Goal: Task Accomplishment & Management: Manage account settings

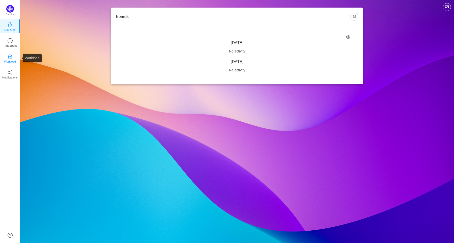
click at [12, 63] on p "Workload" at bounding box center [10, 61] width 12 height 5
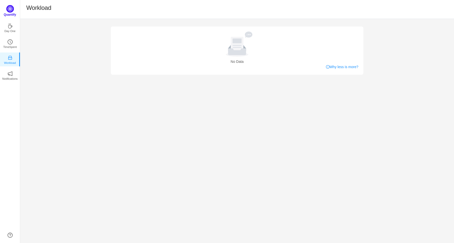
click at [8, 12] on img at bounding box center [10, 9] width 8 height 8
click at [6, 31] on p "Day One" at bounding box center [9, 30] width 11 height 5
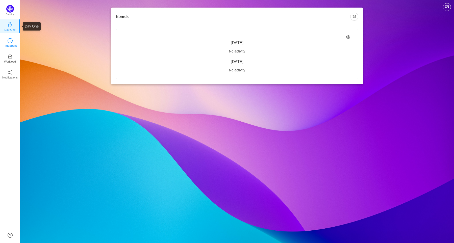
click at [9, 47] on p "TimeSpent" at bounding box center [10, 45] width 14 height 5
click at [7, 7] on img at bounding box center [10, 9] width 8 height 8
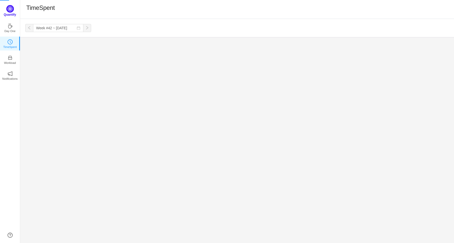
click at [10, 11] on img at bounding box center [10, 9] width 8 height 8
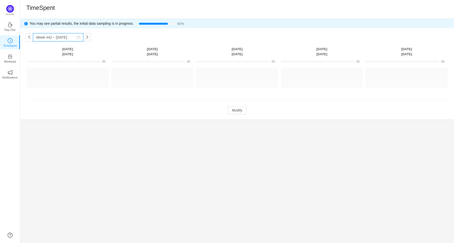
click at [59, 37] on input "Week #42 ~ [DATE]" at bounding box center [58, 37] width 50 height 8
click at [149, 38] on div "Week #42 ~ Oct 14 You have reached free plan limit. Upgrade Monday Oct 13 Tuesd…" at bounding box center [237, 73] width 434 height 91
click at [233, 108] on button "Modify" at bounding box center [237, 110] width 18 height 8
click at [68, 77] on button "Log Time" at bounding box center [64, 75] width 28 height 8
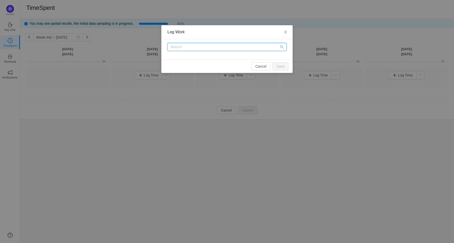
click at [219, 50] on input "text" at bounding box center [226, 47] width 119 height 8
click at [282, 46] on icon "icon: search" at bounding box center [282, 47] width 4 height 4
click at [266, 48] on input "text" at bounding box center [226, 47] width 119 height 8
type input "s"
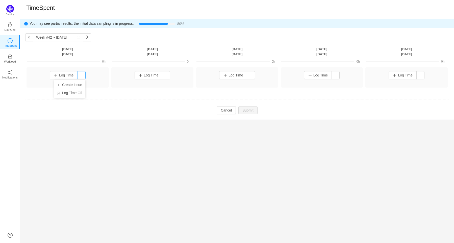
click at [82, 77] on button "button" at bounding box center [81, 75] width 8 height 8
click at [11, 28] on p "Day One" at bounding box center [9, 30] width 11 height 5
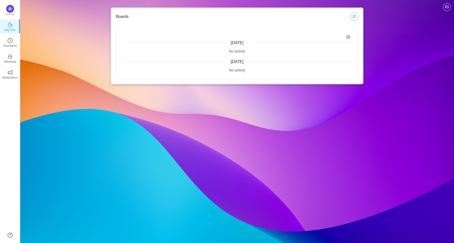
click at [356, 16] on button "button" at bounding box center [354, 17] width 8 height 8
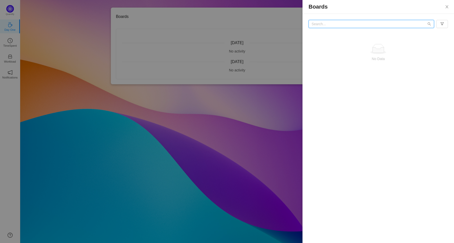
click at [375, 28] on input "text" at bounding box center [370, 24] width 125 height 8
type input "s"
type input "스"
type input "ㅖ"
type input "Plat"
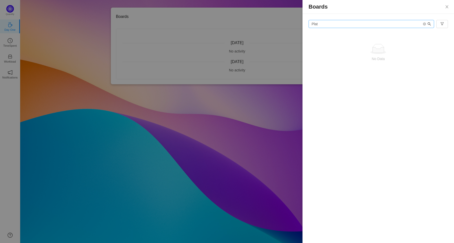
click at [430, 25] on icon "icon: search" at bounding box center [429, 24] width 4 height 4
click at [444, 24] on button "button" at bounding box center [442, 24] width 12 height 8
click at [434, 40] on div "No Data" at bounding box center [377, 53] width 139 height 42
click at [376, 22] on input "Plat" at bounding box center [370, 24] width 125 height 8
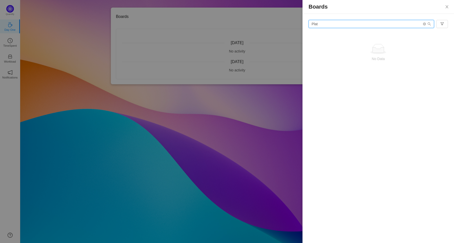
click at [376, 22] on input "Plat" at bounding box center [370, 24] width 125 height 8
click at [422, 53] on div at bounding box center [378, 49] width 131 height 10
click at [442, 22] on button "button" at bounding box center [442, 24] width 12 height 8
click at [441, 25] on button "button" at bounding box center [442, 24] width 12 height 8
click at [438, 36] on li "Participating" at bounding box center [437, 34] width 31 height 8
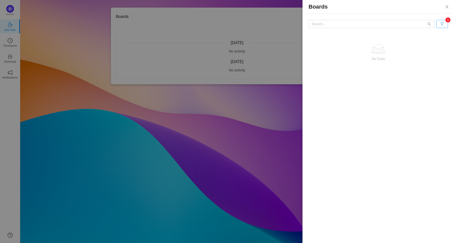
click at [442, 24] on button "button" at bounding box center [442, 24] width 12 height 8
click at [442, 34] on li "Participating" at bounding box center [432, 34] width 31 height 8
click at [442, 21] on button "button" at bounding box center [442, 24] width 12 height 8
click at [440, 41] on li "All Activity" at bounding box center [437, 42] width 31 height 8
click at [443, 24] on button "button" at bounding box center [442, 24] width 12 height 8
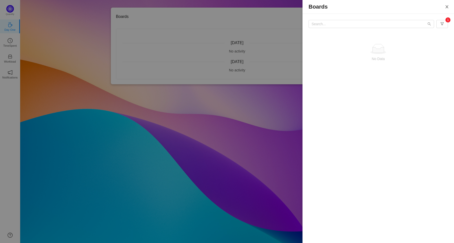
click at [447, 9] on icon "icon: close" at bounding box center [447, 7] width 4 height 4
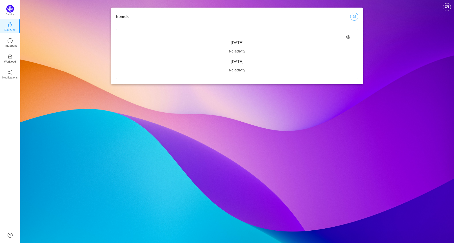
click at [354, 15] on button "button" at bounding box center [354, 17] width 8 height 8
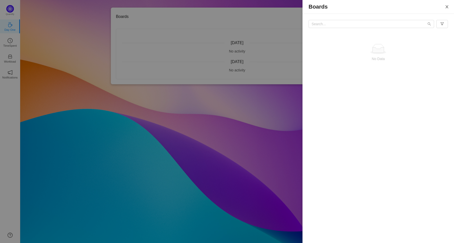
click at [447, 4] on button "Close" at bounding box center [447, 7] width 14 height 14
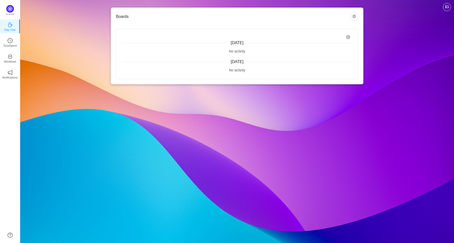
click at [350, 37] on icon "icon: setting" at bounding box center [348, 37] width 4 height 4
click at [328, 22] on div "Boards [DATE] No activity [DATE] No activity" at bounding box center [237, 46] width 252 height 77
click at [354, 14] on button "button" at bounding box center [354, 17] width 8 height 8
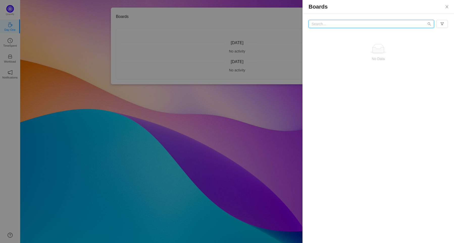
click at [356, 20] on input "text" at bounding box center [370, 24] width 125 height 8
click at [346, 26] on input "text" at bounding box center [370, 24] width 125 height 8
type input "x"
type input "d"
click at [446, 26] on button "button" at bounding box center [442, 24] width 12 height 8
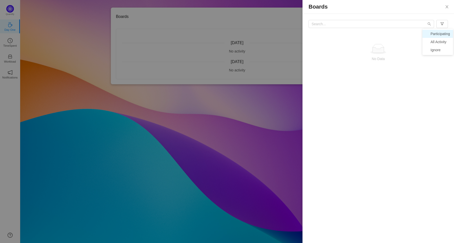
click at [443, 34] on li "Participating" at bounding box center [437, 34] width 31 height 8
click at [442, 27] on body "Boards Today No activity Yesterday No activity Quantify Day One TimeSpent Workl…" at bounding box center [227, 121] width 454 height 243
click at [441, 34] on li "Participating" at bounding box center [432, 34] width 31 height 8
click at [449, 6] on icon "icon: close" at bounding box center [447, 7] width 4 height 4
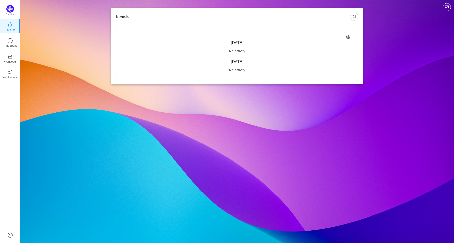
click at [204, 121] on div "Boards [DATE] No activity [DATE] No activity Quantify Day One TimeSpent Workloa…" at bounding box center [237, 121] width 434 height 243
click at [446, 6] on button "button" at bounding box center [447, 7] width 8 height 8
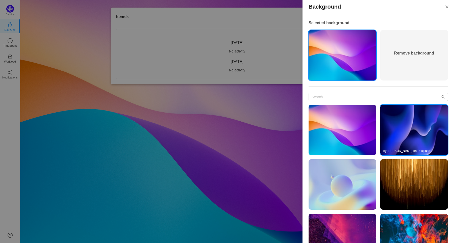
click at [413, 113] on img at bounding box center [414, 130] width 68 height 50
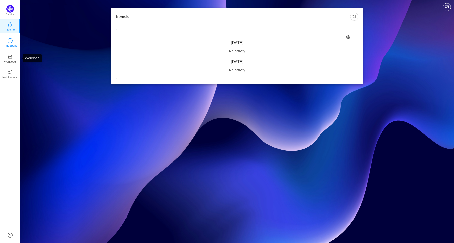
click at [8, 43] on icon "icon: clock-circle" at bounding box center [10, 40] width 5 height 5
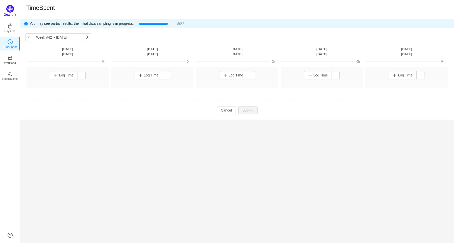
click at [12, 10] on img at bounding box center [10, 9] width 8 height 8
click at [11, 10] on img at bounding box center [10, 9] width 8 height 8
click at [8, 70] on icon "icon: notification" at bounding box center [10, 72] width 5 height 5
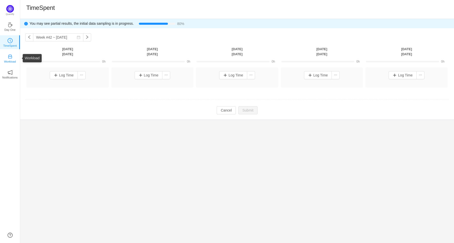
click at [12, 58] on icon "icon: inbox" at bounding box center [10, 56] width 5 height 5
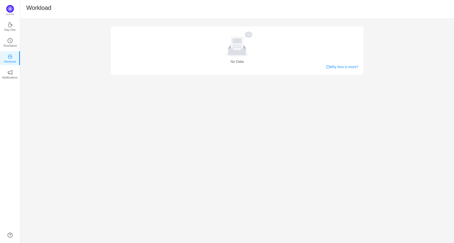
click at [13, 33] on ul "Day One TimeSpent Workload Notifications About" at bounding box center [10, 53] width 20 height 71
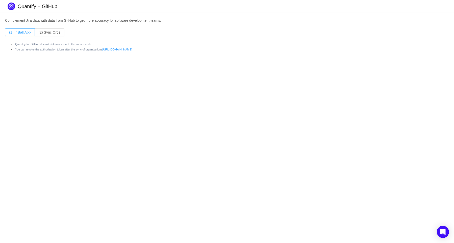
click at [25, 33] on button "(1) Install App" at bounding box center [20, 32] width 30 height 8
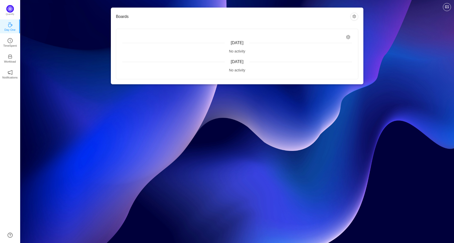
click at [359, 17] on div "Boards [DATE] No activity [DATE] No activity" at bounding box center [237, 46] width 252 height 77
click at [357, 17] on button "button" at bounding box center [354, 17] width 8 height 8
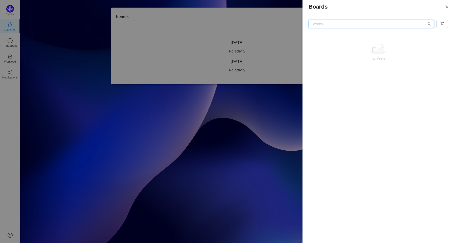
drag, startPoint x: 350, startPoint y: 21, endPoint x: 349, endPoint y: 28, distance: 6.5
click at [349, 28] on input "text" at bounding box center [370, 24] width 125 height 8
click at [441, 25] on button "button" at bounding box center [442, 24] width 12 height 8
click at [412, 25] on input "text" at bounding box center [370, 24] width 125 height 8
type input "dqedqwqwdqwd"
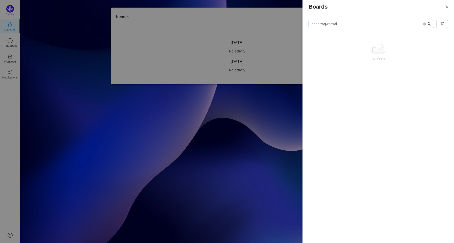
click at [429, 24] on icon "icon: search" at bounding box center [429, 24] width 4 height 4
click at [253, 127] on div at bounding box center [227, 121] width 454 height 243
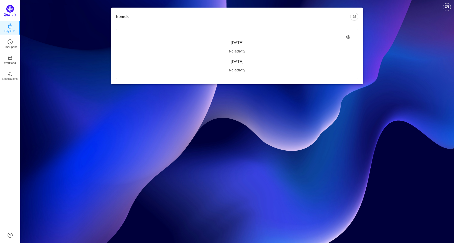
click at [11, 10] on img at bounding box center [10, 9] width 8 height 8
click at [9, 46] on p "TimeSpent" at bounding box center [10, 45] width 14 height 5
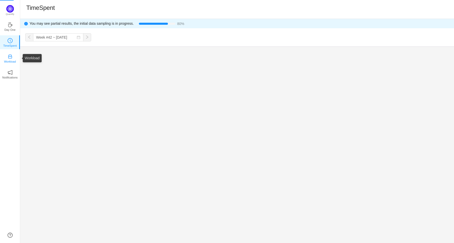
click at [13, 59] on link "Workload" at bounding box center [10, 58] width 5 height 5
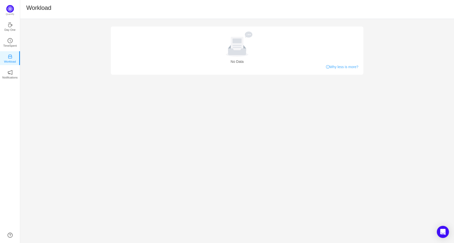
click at [349, 68] on link "Why less is more?" at bounding box center [342, 66] width 32 height 5
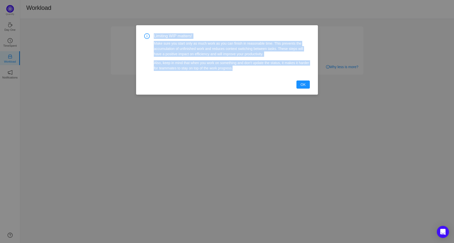
drag, startPoint x: 258, startPoint y: 75, endPoint x: 142, endPoint y: 34, distance: 122.4
click at [142, 34] on div "Limiting WIP matters! Make sure you start only as much work as you can finish i…" at bounding box center [226, 59] width 181 height 69
copy div "Limiting WIP matters! Make sure you start only as much work as you can finish i…"
click at [303, 82] on button "OK" at bounding box center [302, 85] width 13 height 8
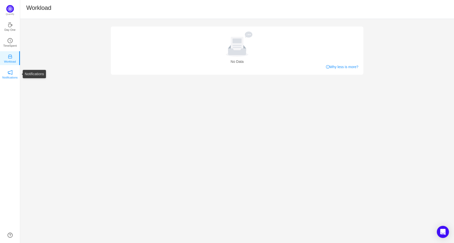
click at [15, 76] on p "Notifications" at bounding box center [9, 77] width 15 height 5
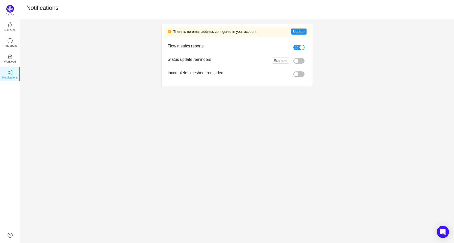
click at [347, 34] on div "There is no email address configured in your account. Update Flow metrics repor…" at bounding box center [237, 55] width 434 height 73
click at [10, 12] on img at bounding box center [10, 9] width 8 height 8
click at [9, 29] on link "Day One" at bounding box center [10, 26] width 5 height 5
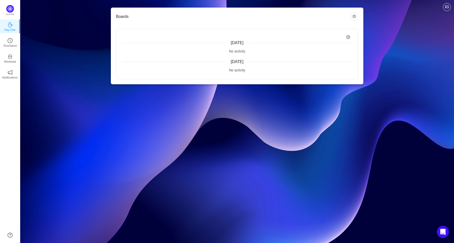
click at [349, 37] on icon "icon: setting" at bounding box center [348, 37] width 4 height 4
click at [357, 16] on button "button" at bounding box center [354, 17] width 8 height 8
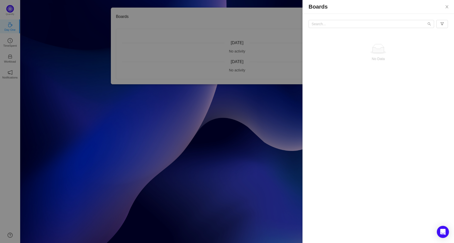
click at [54, 25] on div at bounding box center [227, 121] width 454 height 243
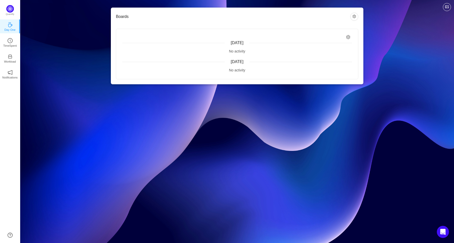
click at [180, 162] on div "Boards [DATE] No activity [DATE] No activity Quantify Day One TimeSpent Workloa…" at bounding box center [237, 121] width 434 height 243
